Goal: Information Seeking & Learning: Learn about a topic

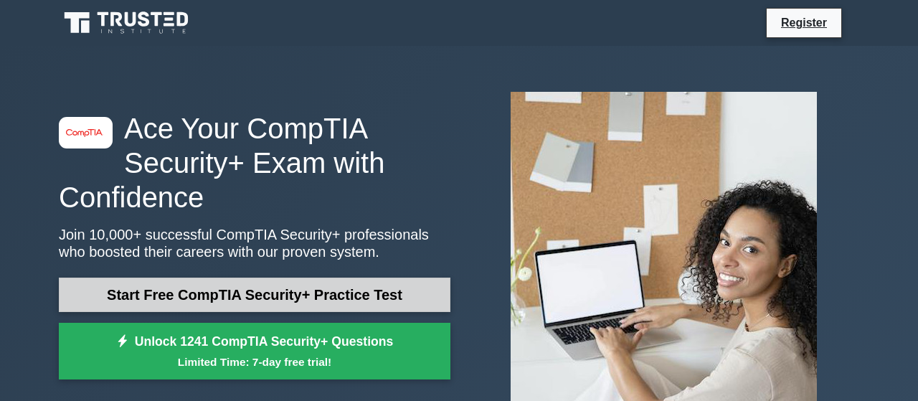
click at [280, 293] on link "Start Free CompTIA Security+ Practice Test" at bounding box center [255, 294] width 392 height 34
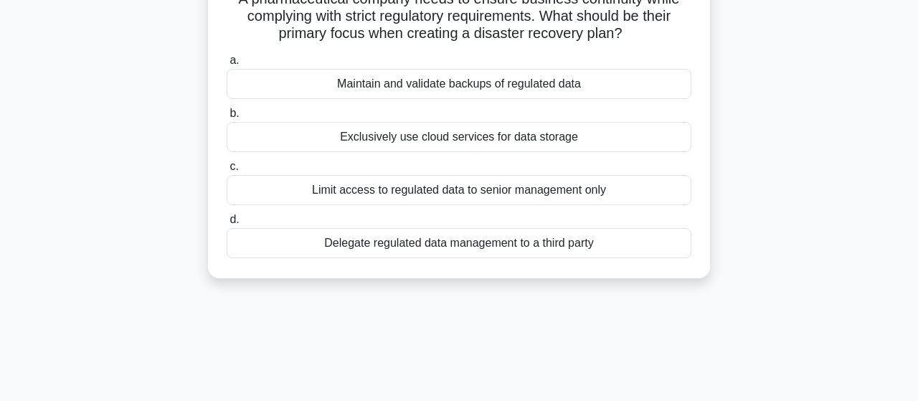
scroll to position [75, 0]
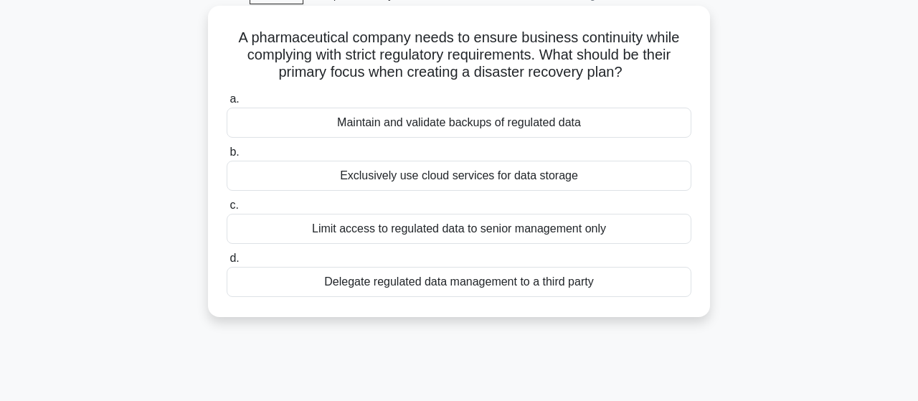
click at [566, 128] on div "Maintain and validate backups of regulated data" at bounding box center [459, 123] width 465 height 30
click at [227, 104] on input "a. Maintain and validate backups of regulated data" at bounding box center [227, 99] width 0 height 9
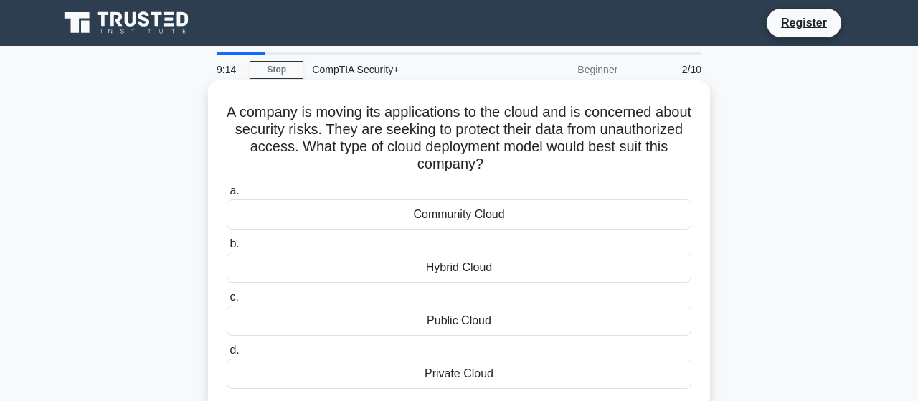
scroll to position [0, 0]
click at [454, 372] on div "Private Cloud" at bounding box center [459, 374] width 465 height 30
click at [227, 355] on input "d. Private Cloud" at bounding box center [227, 350] width 0 height 9
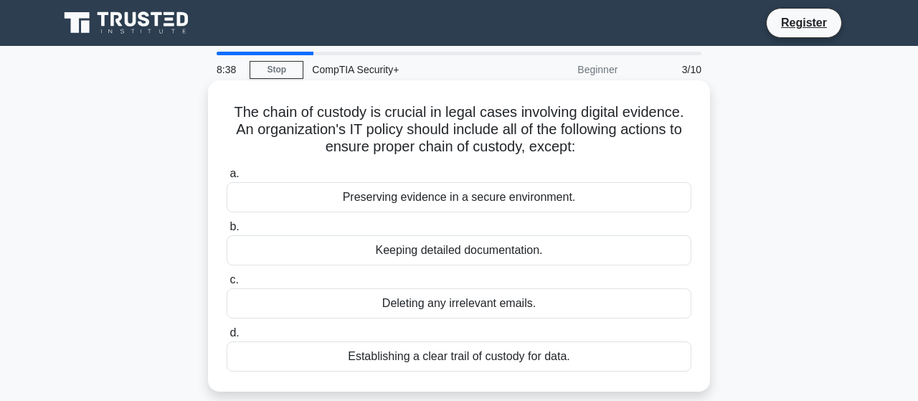
click at [576, 290] on div "Deleting any irrelevant emails." at bounding box center [459, 303] width 465 height 30
click at [227, 285] on input "c. Deleting any irrelevant emails." at bounding box center [227, 279] width 0 height 9
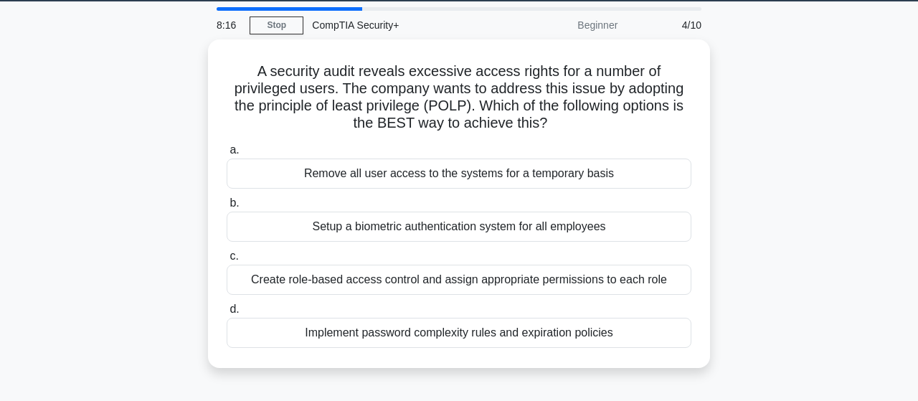
scroll to position [75, 0]
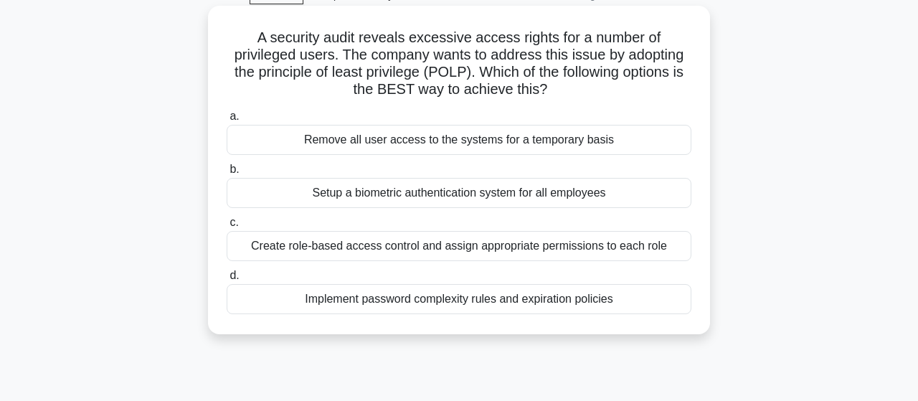
click at [380, 239] on div "Create role-based access control and assign appropriate permissions to each role" at bounding box center [459, 246] width 465 height 30
click at [227, 227] on input "c. Create role-based access control and assign appropriate permissions to each …" at bounding box center [227, 222] width 0 height 9
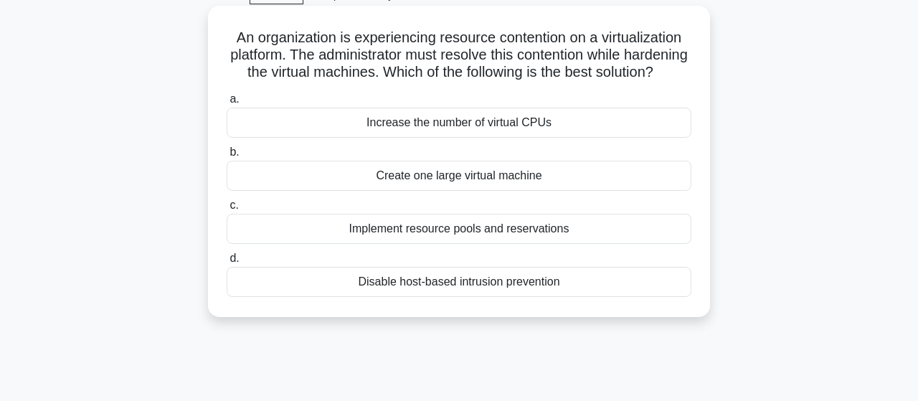
scroll to position [0, 0]
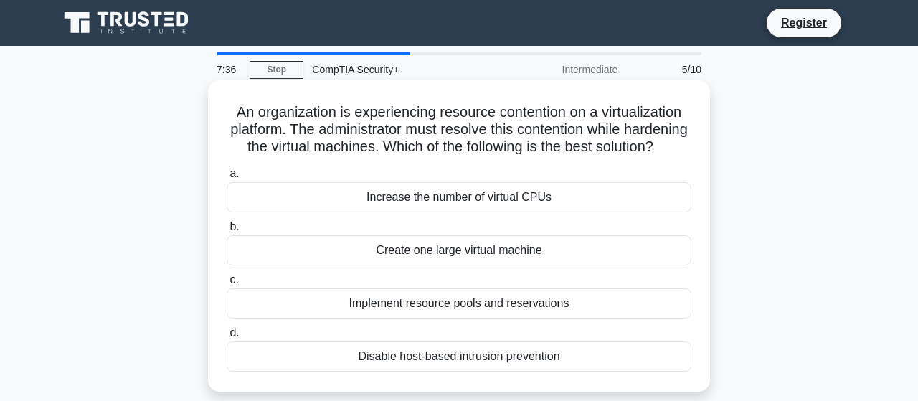
click at [460, 303] on div "Implement resource pools and reservations" at bounding box center [459, 303] width 465 height 30
click at [227, 285] on input "c. Implement resource pools and reservations" at bounding box center [227, 279] width 0 height 9
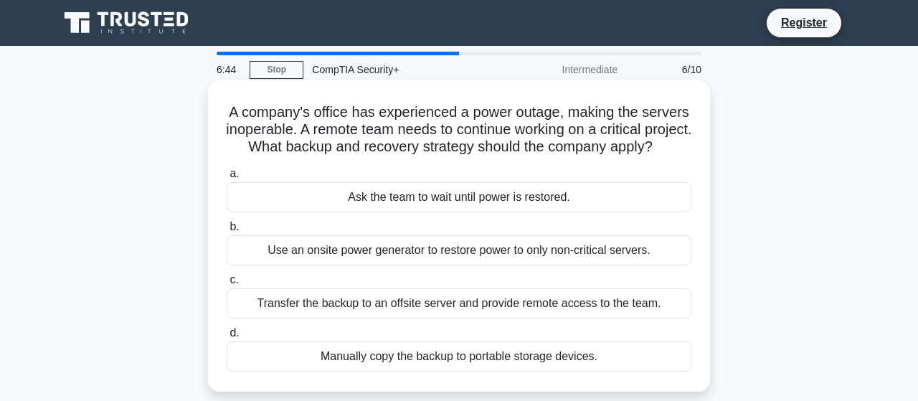
click at [602, 318] on div "Transfer the backup to an offsite server and provide remote access to the team." at bounding box center [459, 303] width 465 height 30
click at [227, 285] on input "c. Transfer the backup to an offsite server and provide remote access to the te…" at bounding box center [227, 279] width 0 height 9
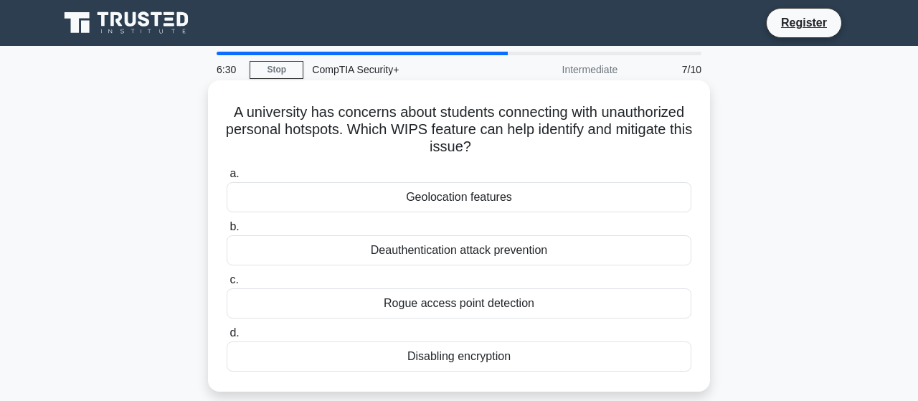
click at [576, 302] on div "Rogue access point detection" at bounding box center [459, 303] width 465 height 30
click at [227, 285] on input "c. Rogue access point detection" at bounding box center [227, 279] width 0 height 9
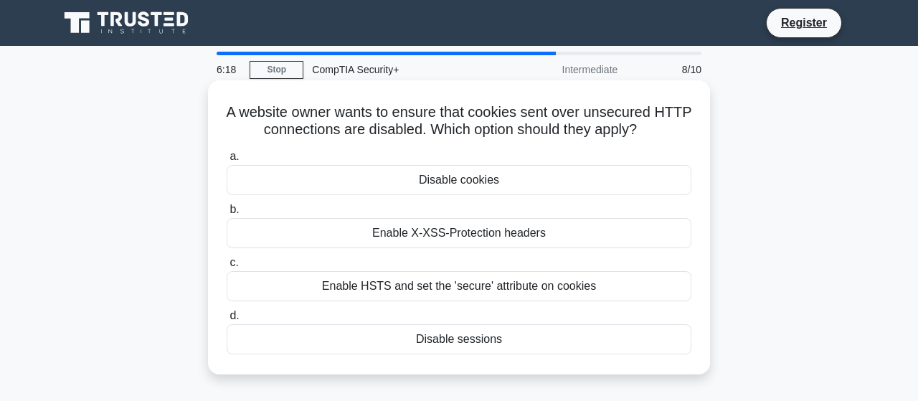
click at [523, 288] on div "Enable HSTS and set the 'secure' attribute on cookies" at bounding box center [459, 286] width 465 height 30
click at [227, 267] on input "c. Enable HSTS and set the 'secure' attribute on cookies" at bounding box center [227, 262] width 0 height 9
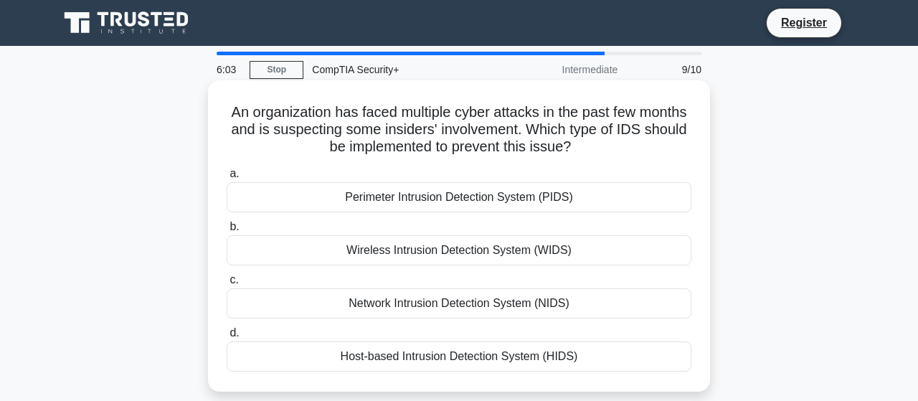
click at [472, 360] on div "Host-based Intrusion Detection System (HIDS)" at bounding box center [459, 356] width 465 height 30
click at [227, 338] on input "d. Host-based Intrusion Detection System (HIDS)" at bounding box center [227, 332] width 0 height 9
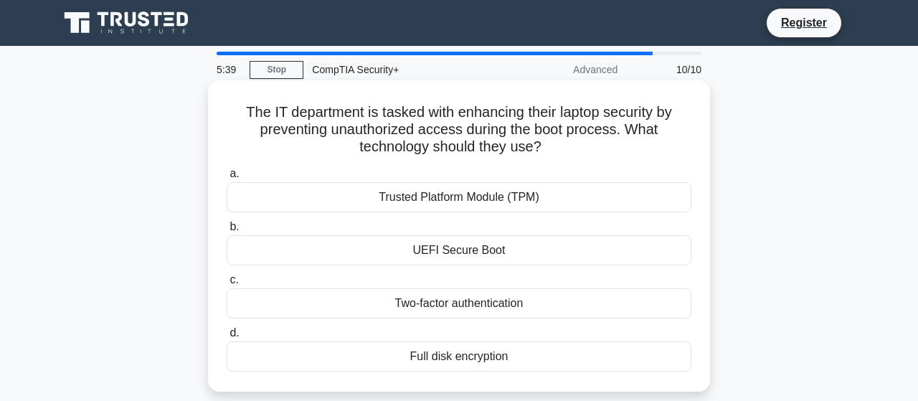
click at [506, 262] on div "UEFI Secure Boot" at bounding box center [459, 250] width 465 height 30
click at [227, 232] on input "b. UEFI Secure Boot" at bounding box center [227, 226] width 0 height 9
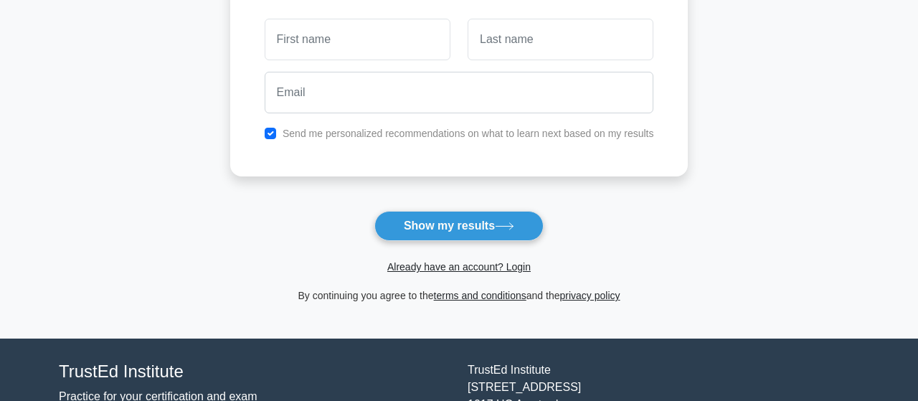
scroll to position [149, 0]
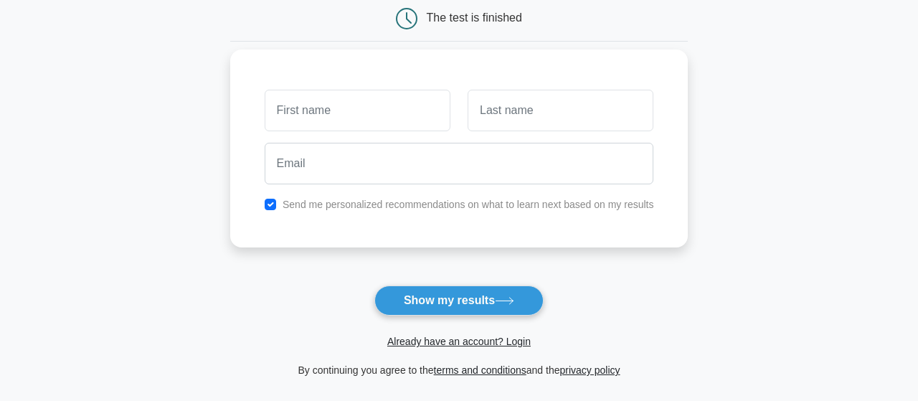
click at [502, 208] on label "Send me personalized recommendations on what to learn next based on my results" at bounding box center [468, 204] width 371 height 11
click at [262, 199] on div "Send me personalized recommendations on what to learn next based on my results" at bounding box center [459, 204] width 407 height 17
click at [267, 201] on input "checkbox" at bounding box center [270, 204] width 11 height 11
checkbox input "false"
click at [359, 114] on input "text" at bounding box center [358, 111] width 186 height 42
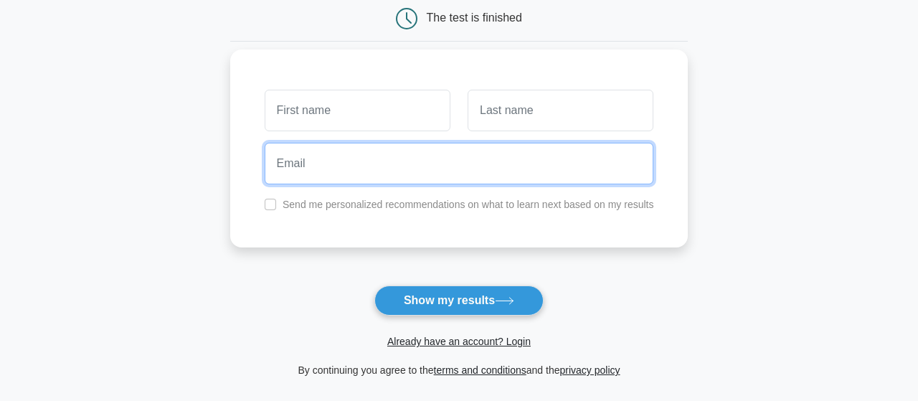
click at [366, 170] on input "email" at bounding box center [459, 164] width 389 height 42
paste input "vepij65673@artvara.com"
type input "vepij65673@artvara.com"
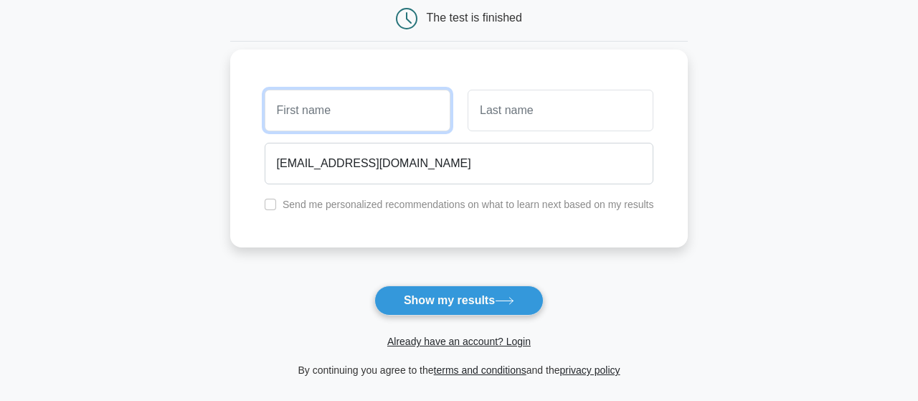
click at [356, 129] on input "text" at bounding box center [358, 111] width 186 height 42
type input "Juan"
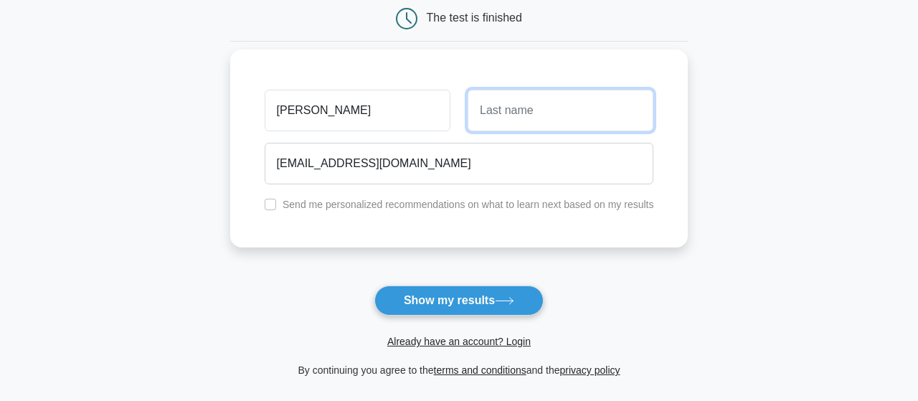
type input "p"
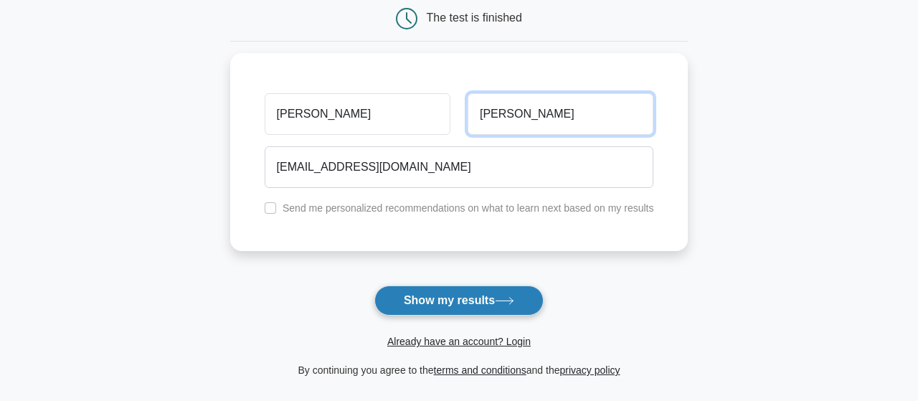
type input "Perez"
click at [482, 312] on button "Show my results" at bounding box center [458, 300] width 169 height 30
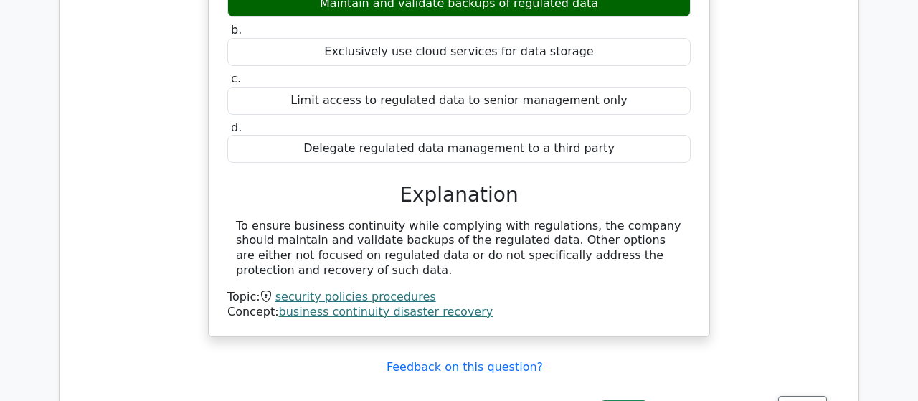
scroll to position [1715, 0]
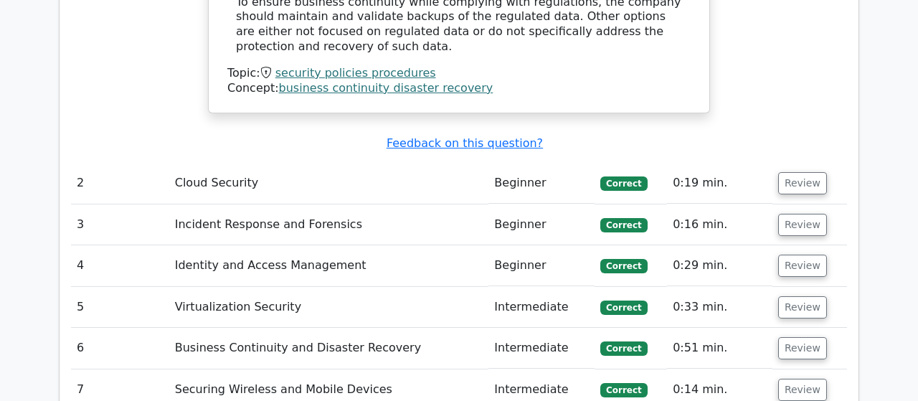
click at [775, 163] on td "Review" at bounding box center [809, 183] width 75 height 41
click at [793, 172] on button "Review" at bounding box center [802, 183] width 49 height 22
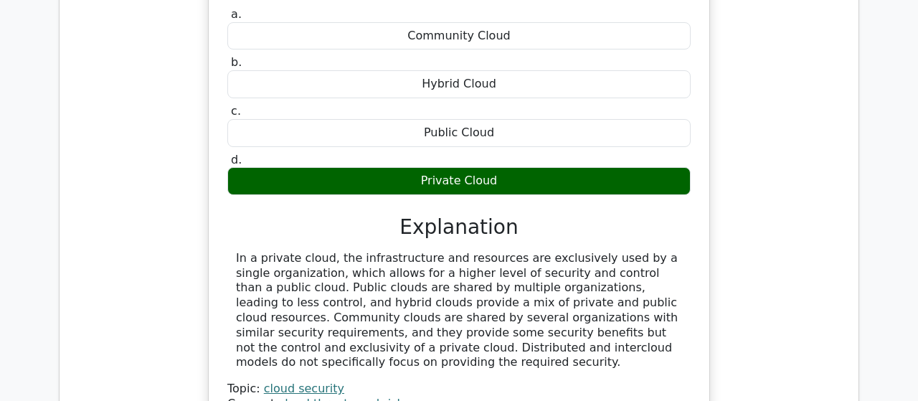
scroll to position [2237, 0]
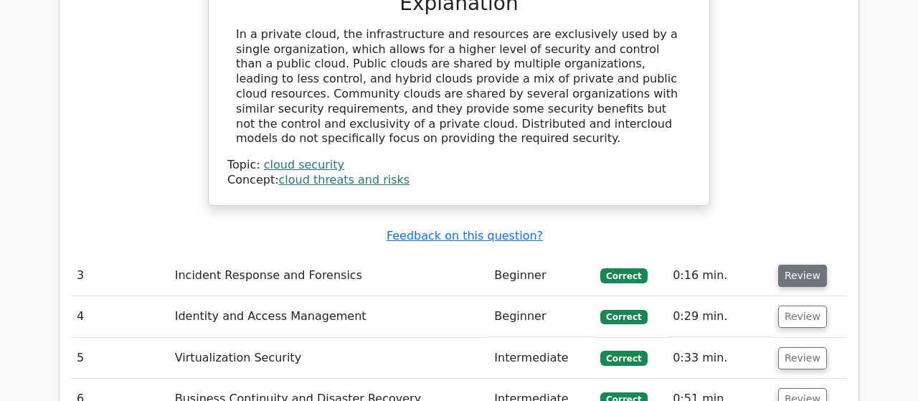
click at [794, 265] on button "Review" at bounding box center [802, 276] width 49 height 22
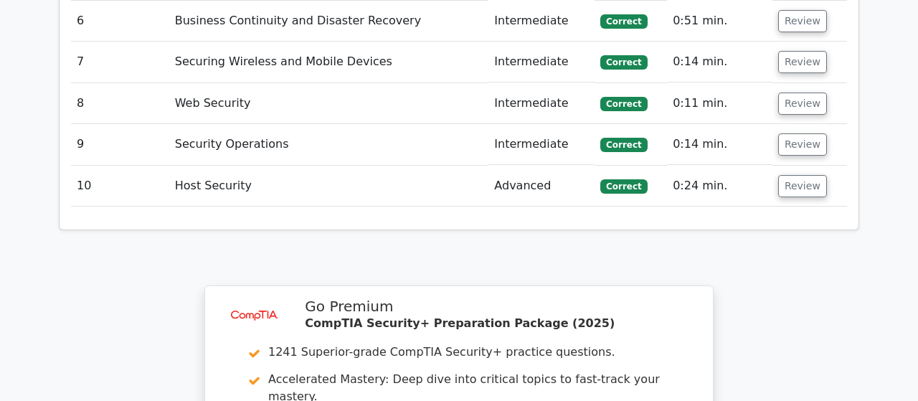
scroll to position [3207, 0]
